Goal: Task Accomplishment & Management: Use online tool/utility

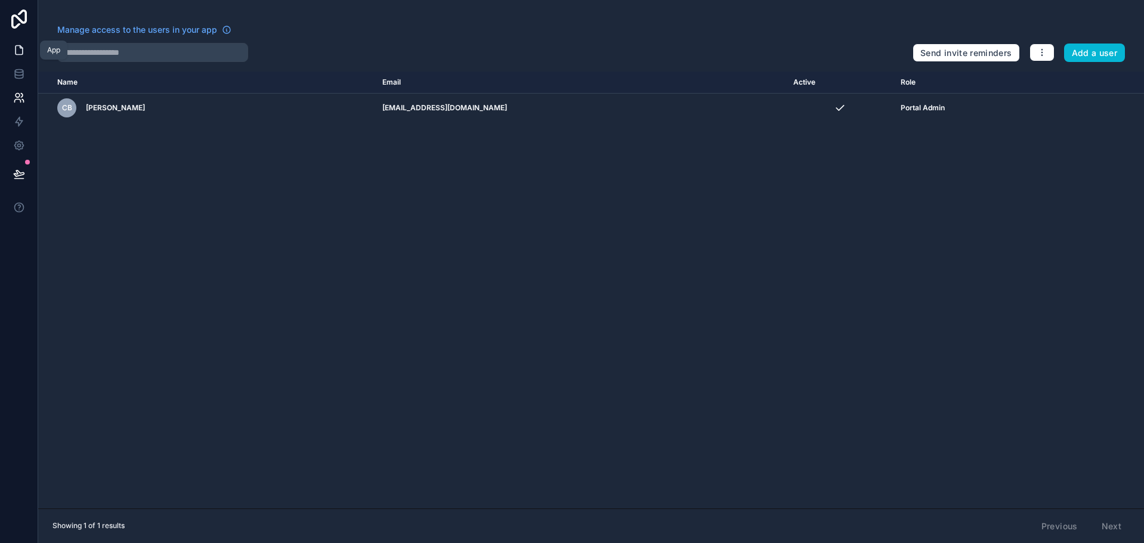
click at [29, 45] on link at bounding box center [19, 50] width 38 height 24
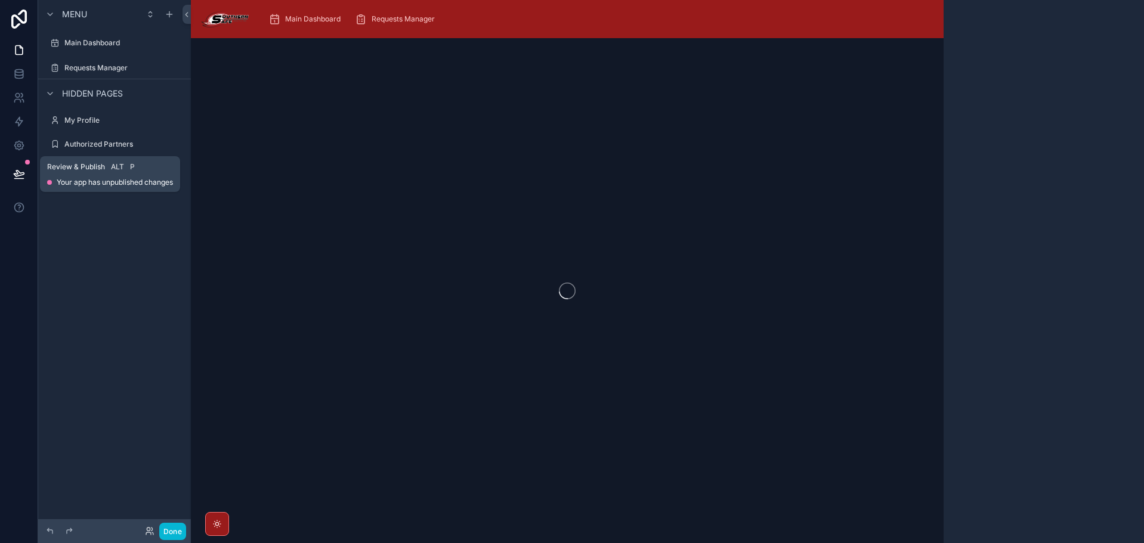
click at [18, 175] on icon at bounding box center [19, 174] width 12 height 12
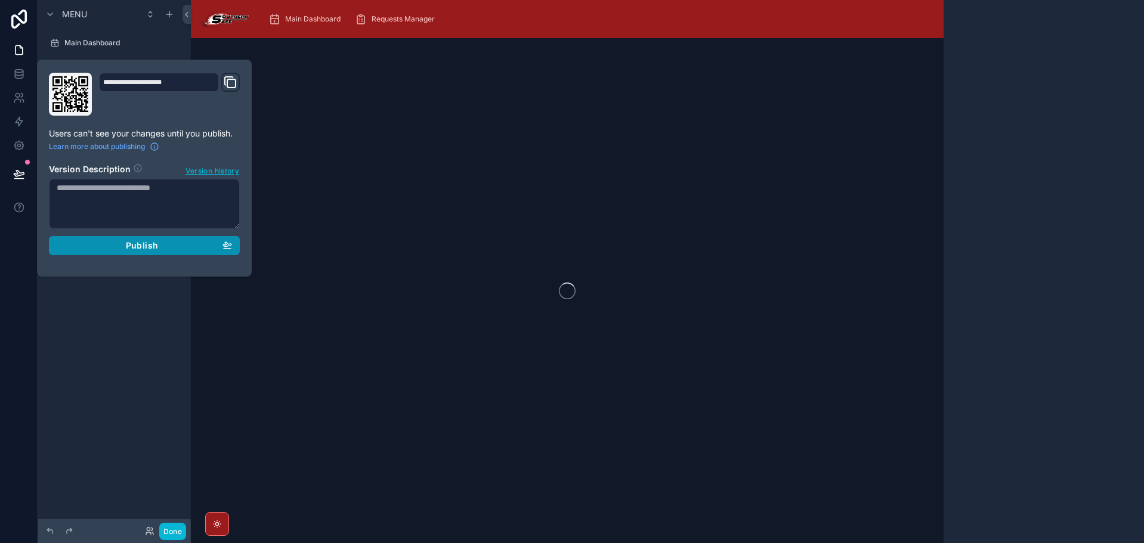
click at [177, 246] on div "Publish" at bounding box center [144, 245] width 175 height 11
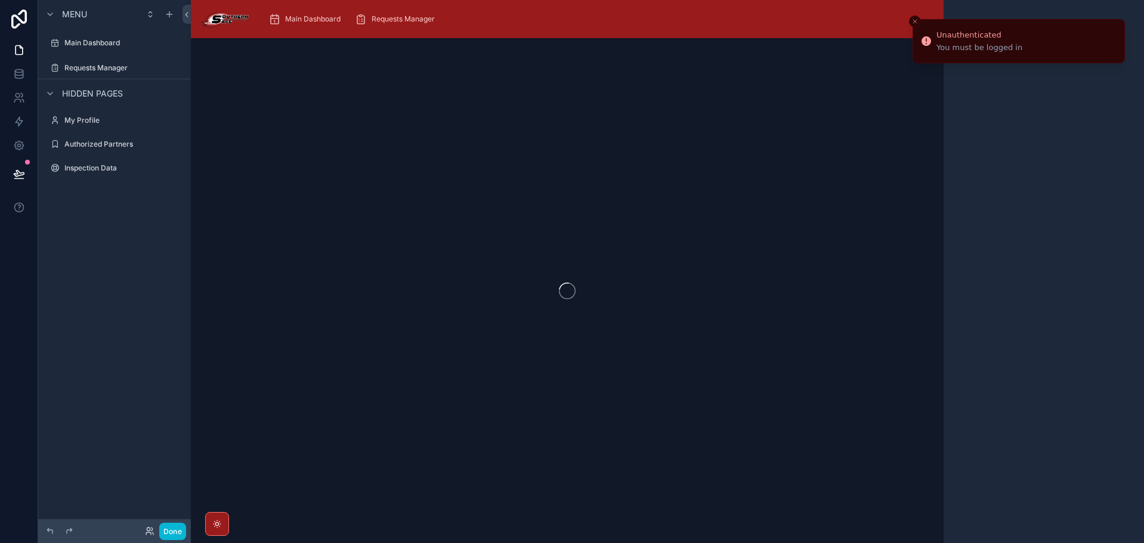
click at [569, 45] on div at bounding box center [567, 290] width 753 height 505
click at [917, 21] on icon "Close toast" at bounding box center [914, 21] width 7 height 7
